Goal: Information Seeking & Learning: Learn about a topic

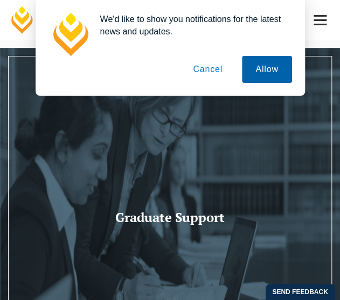
click at [277, 74] on button "Allow" at bounding box center [267, 69] width 50 height 27
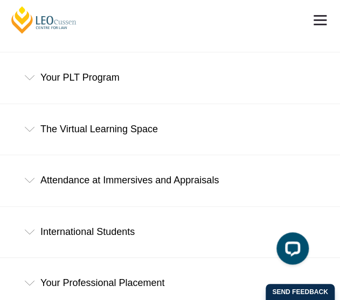
scroll to position [516, 0]
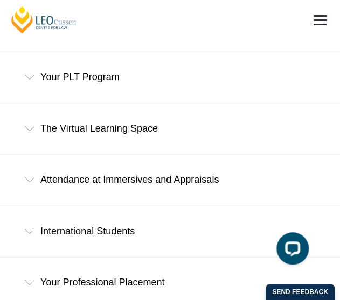
click at [60, 230] on div "International Students" at bounding box center [170, 232] width 340 height 50
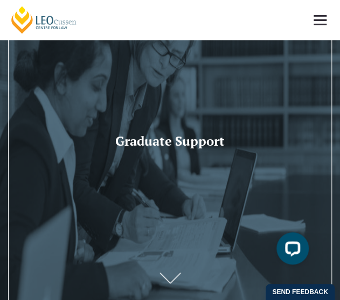
scroll to position [0, 0]
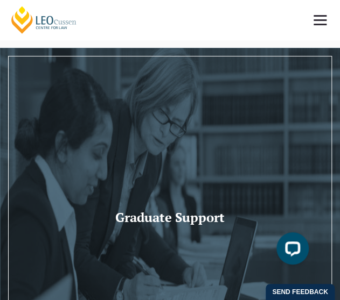
click at [66, 23] on link "[PERSON_NAME] Centre for Law" at bounding box center [44, 19] width 68 height 29
